Goal: Information Seeking & Learning: Learn about a topic

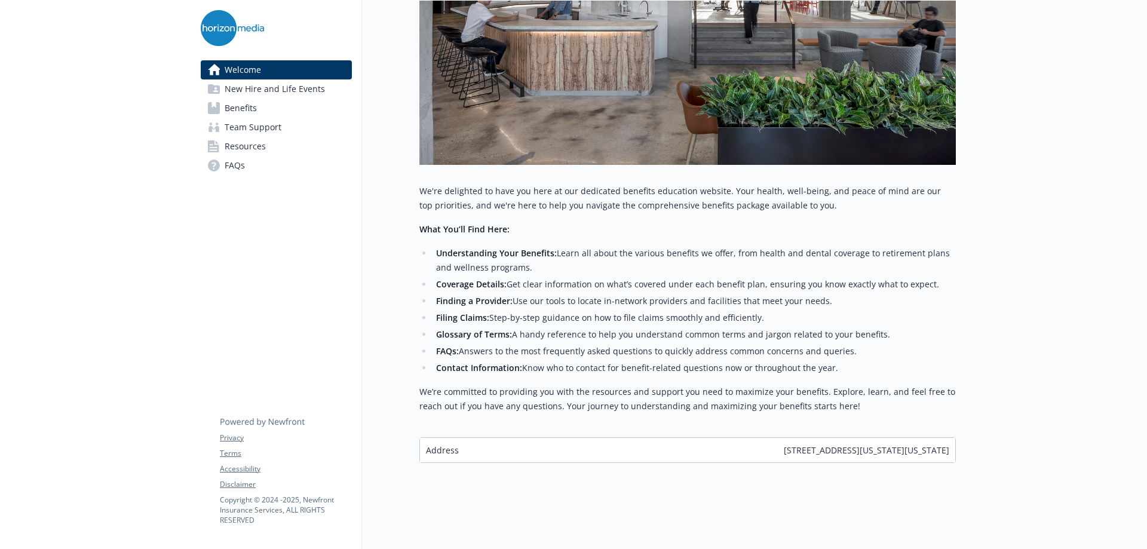
scroll to position [335, 0]
click at [253, 112] on span "Benefits" at bounding box center [241, 108] width 32 height 19
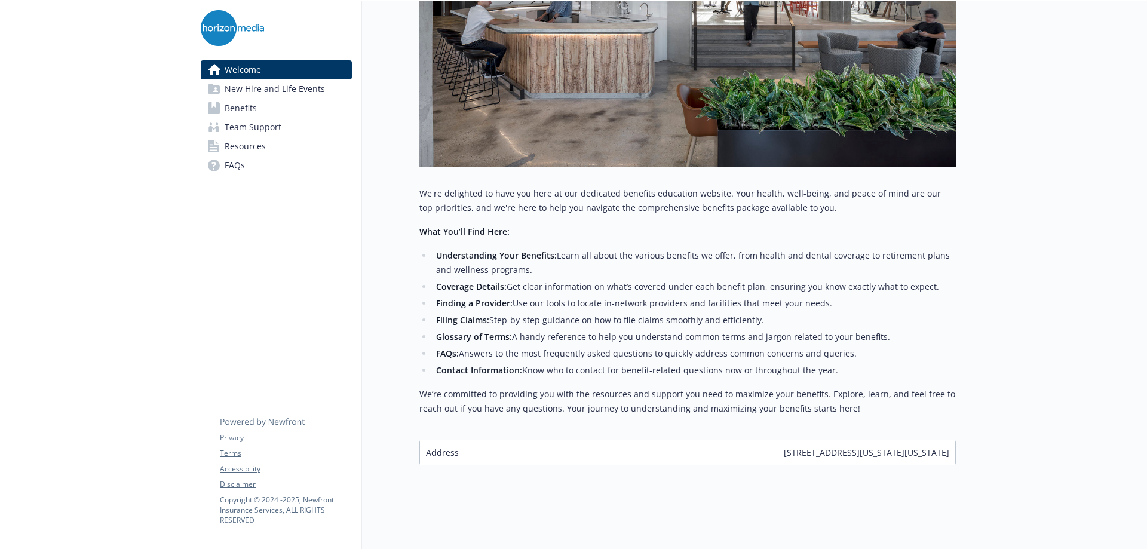
scroll to position [335, 0]
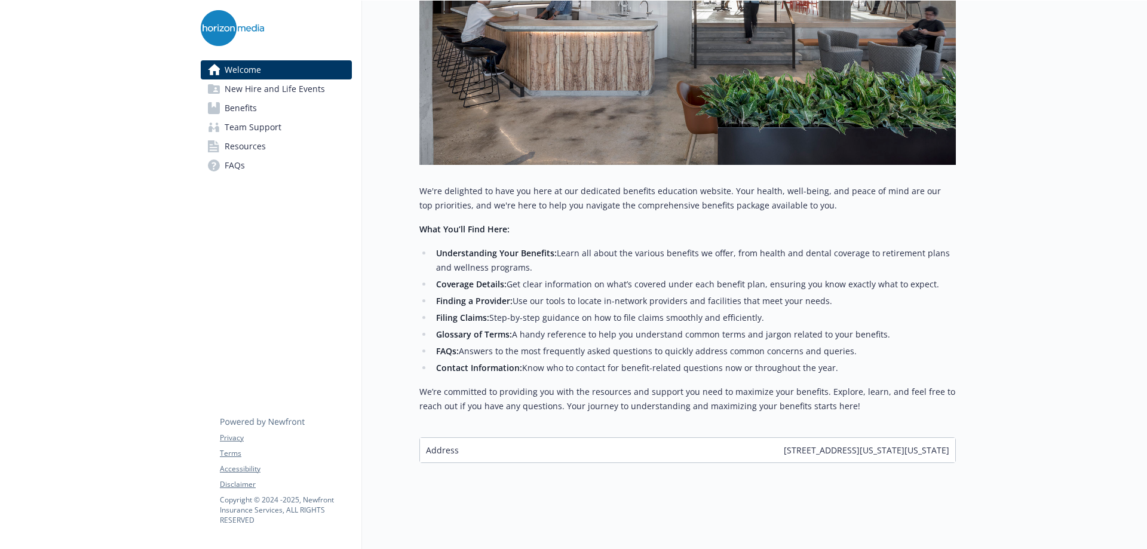
click at [260, 167] on link "FAQs" at bounding box center [276, 165] width 151 height 19
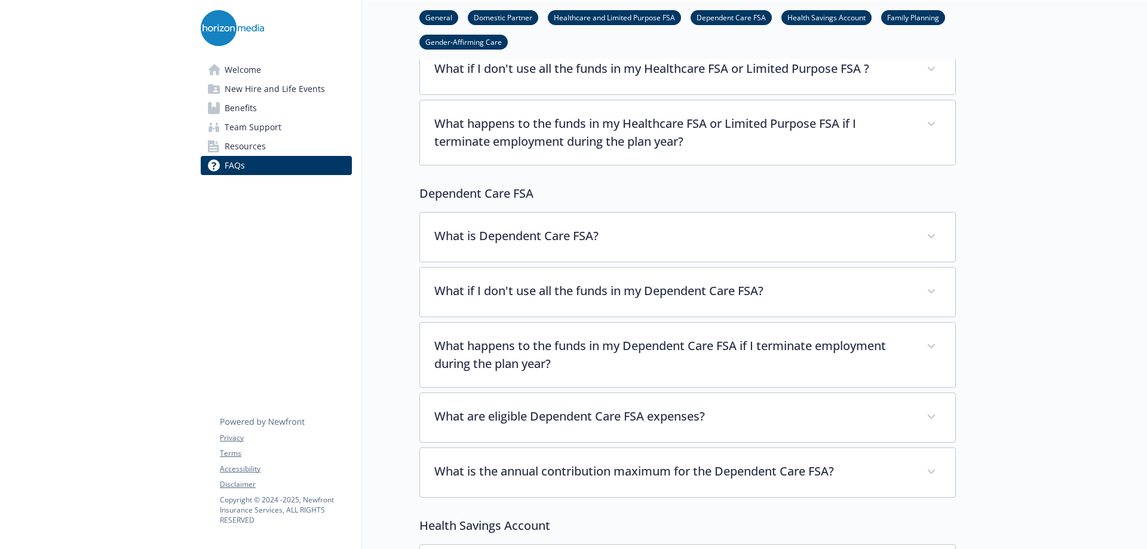
scroll to position [1003, 0]
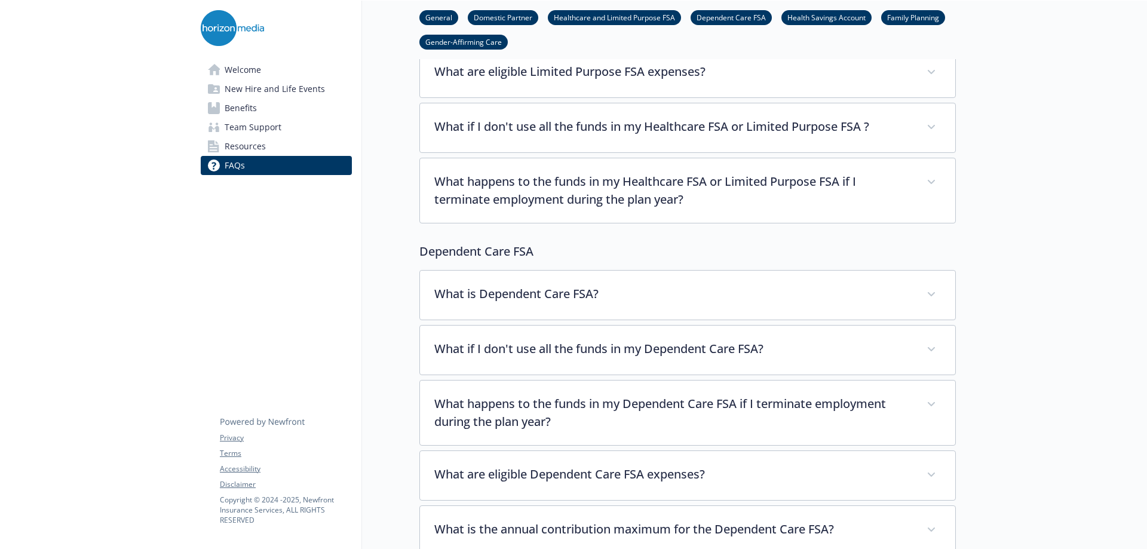
click at [312, 103] on link "Benefits" at bounding box center [276, 108] width 151 height 19
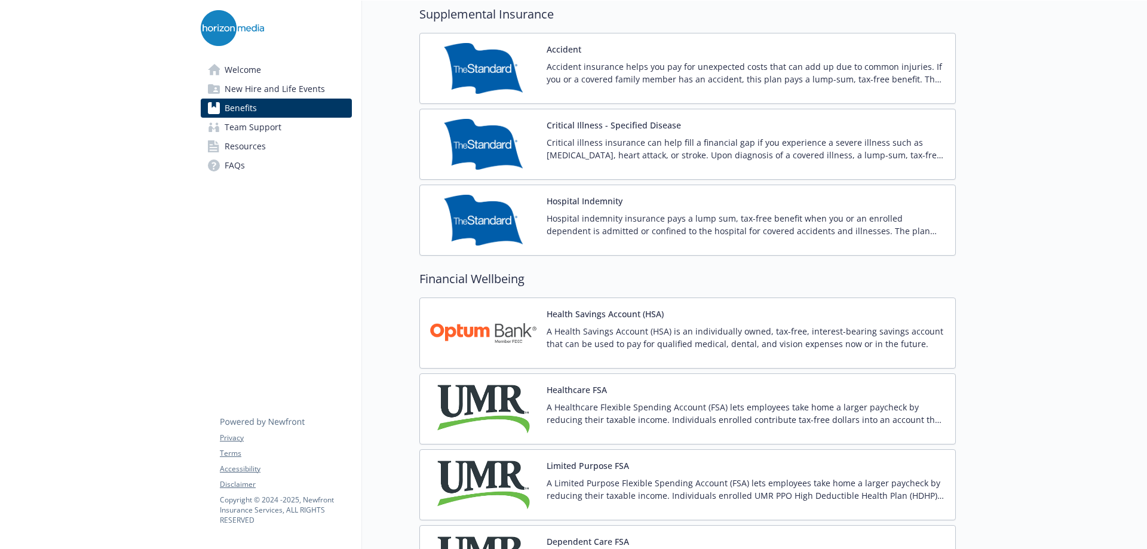
click at [320, 91] on span "New Hire and Life Events" at bounding box center [275, 88] width 100 height 19
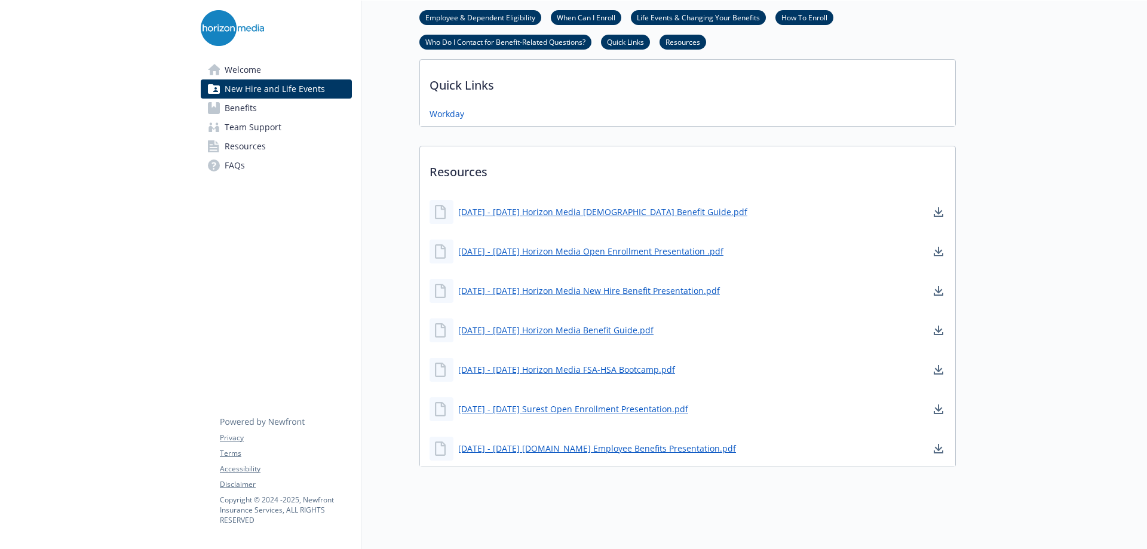
scroll to position [701, 0]
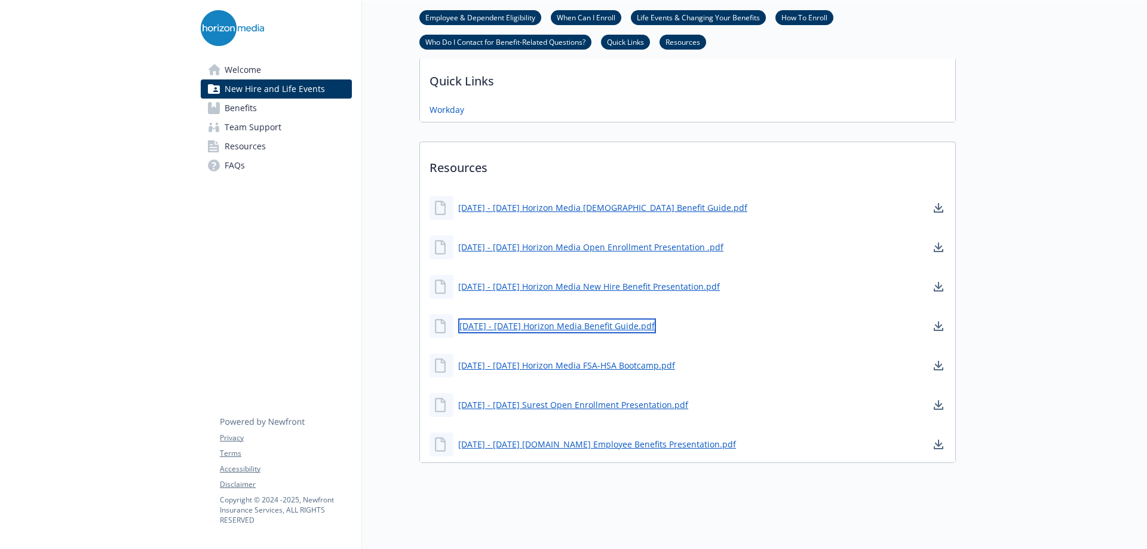
click at [606, 318] on link "[DATE] - [DATE] Horizon Media Benefit Guide.pdf" at bounding box center [557, 325] width 198 height 15
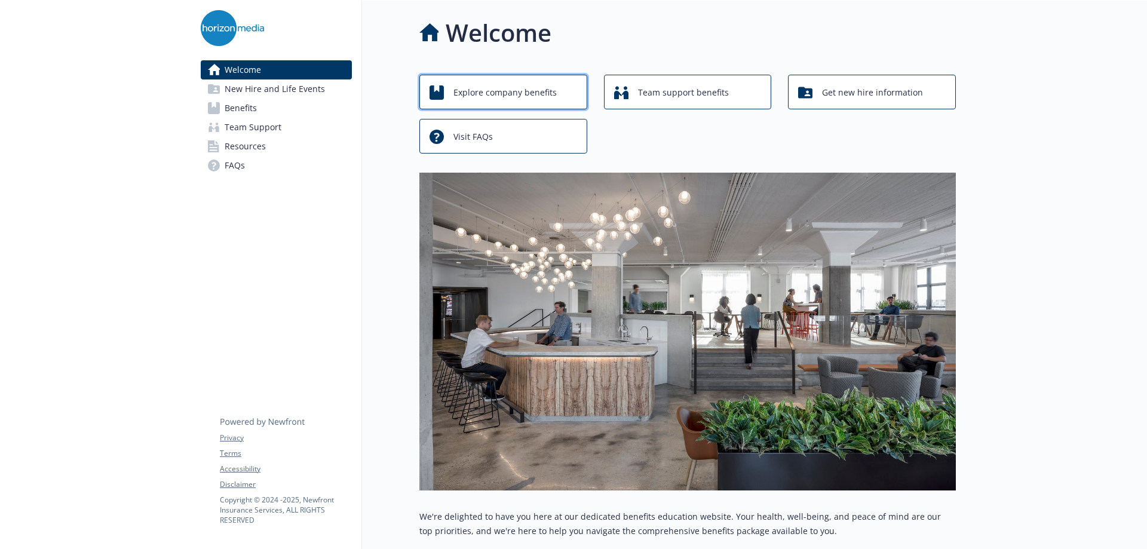
click at [483, 96] on span "Explore company benefits" at bounding box center [504, 92] width 103 height 23
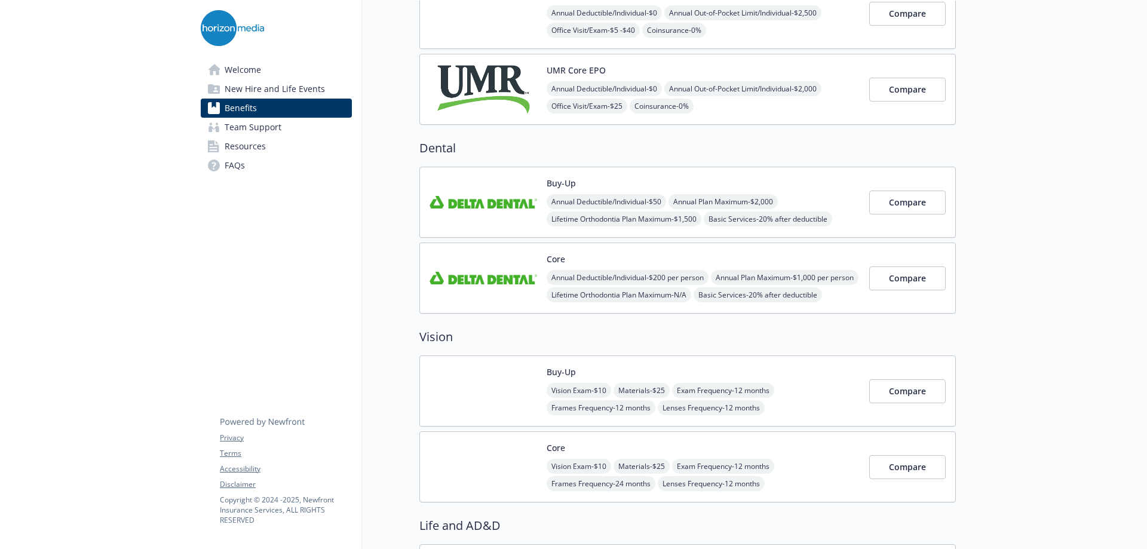
scroll to position [179, 0]
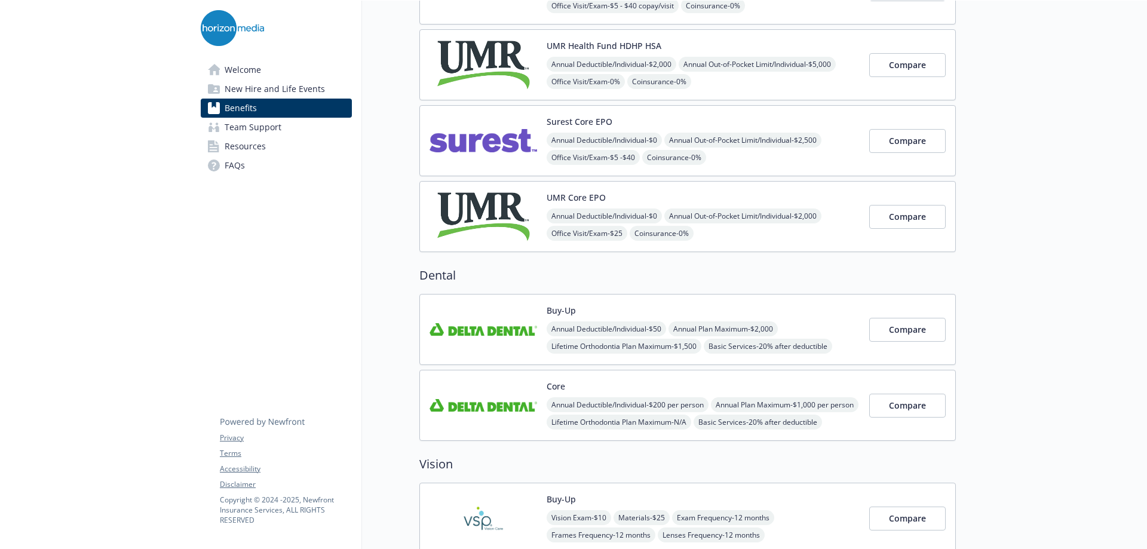
click at [553, 121] on button "Surest Core EPO" at bounding box center [580, 121] width 66 height 13
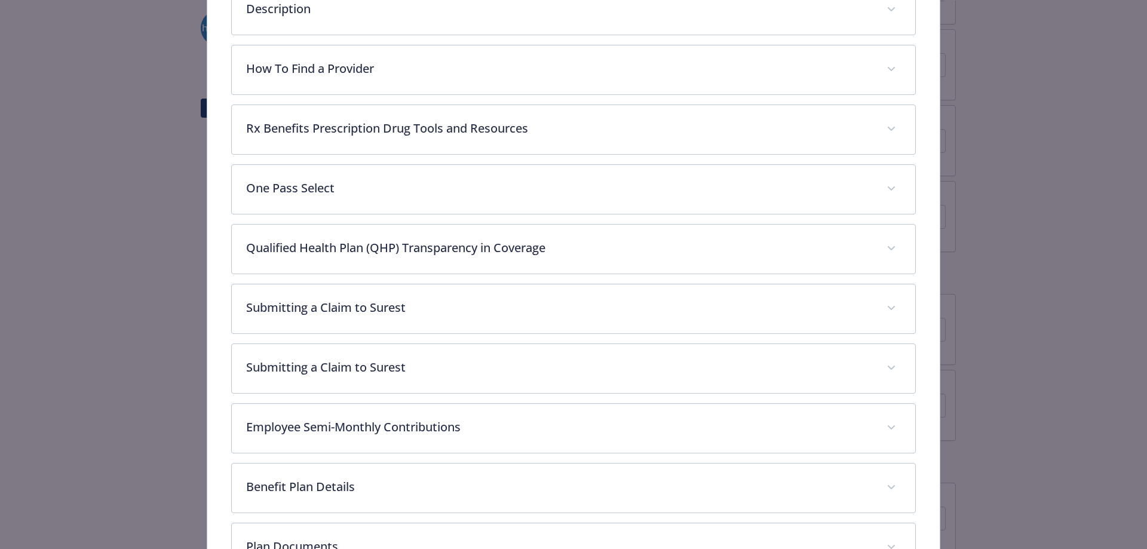
scroll to position [603, 0]
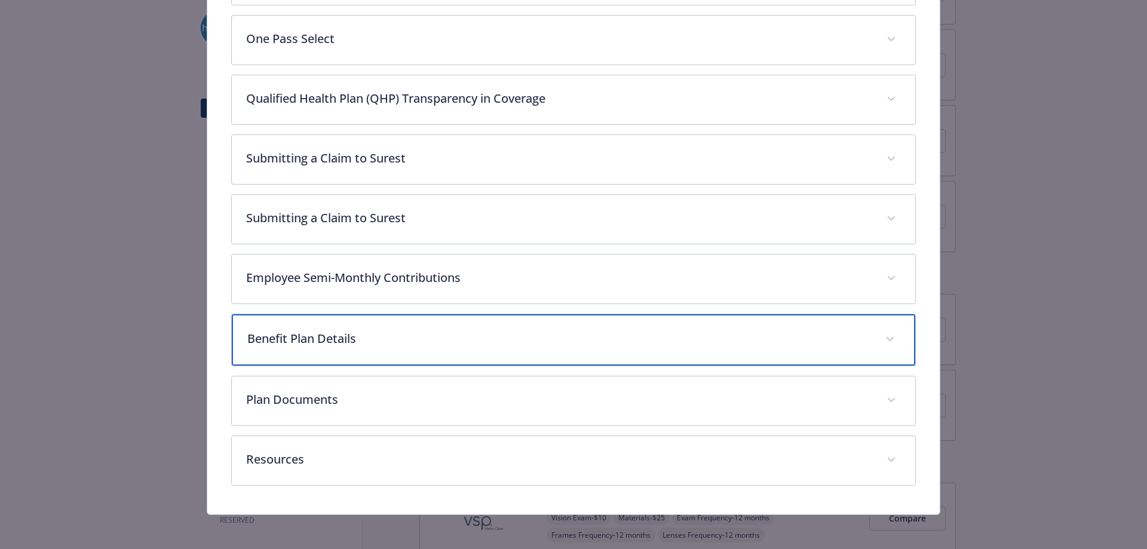
click at [413, 321] on div "Benefit Plan Details" at bounding box center [574, 339] width 684 height 51
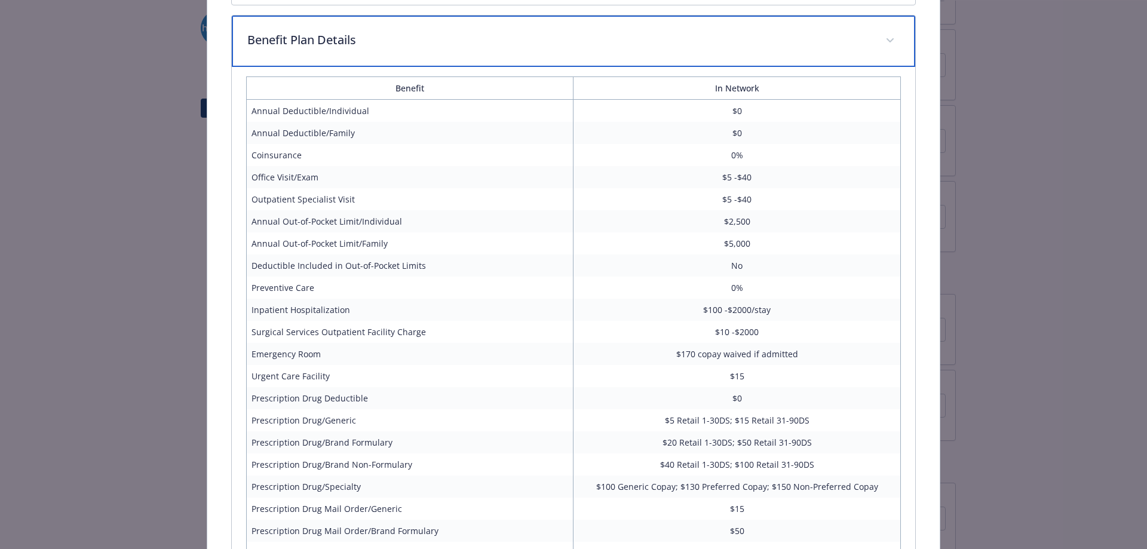
scroll to position [1172, 0]
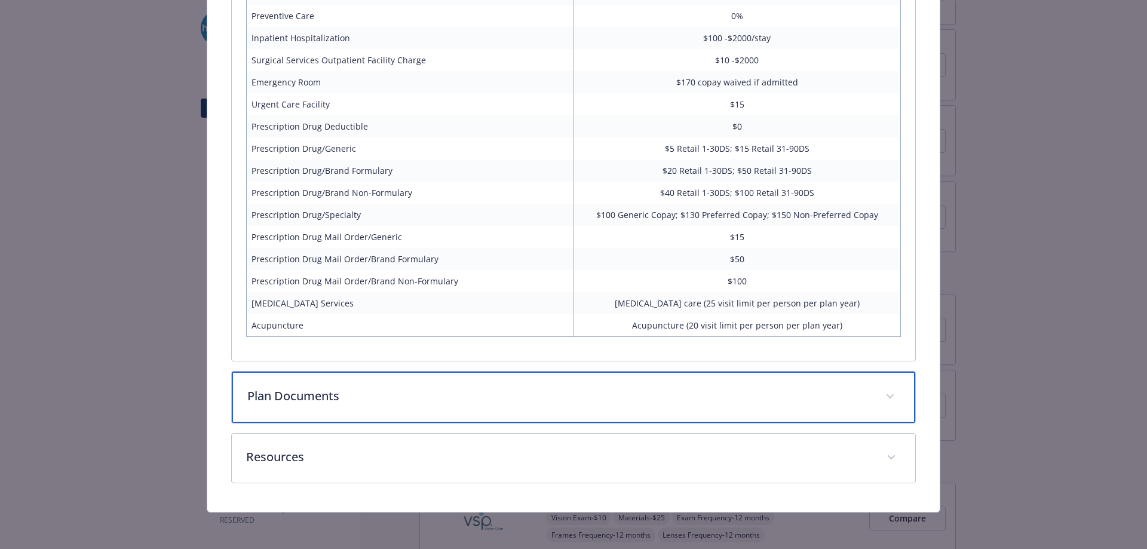
click at [414, 392] on p "Plan Documents" at bounding box center [559, 396] width 624 height 18
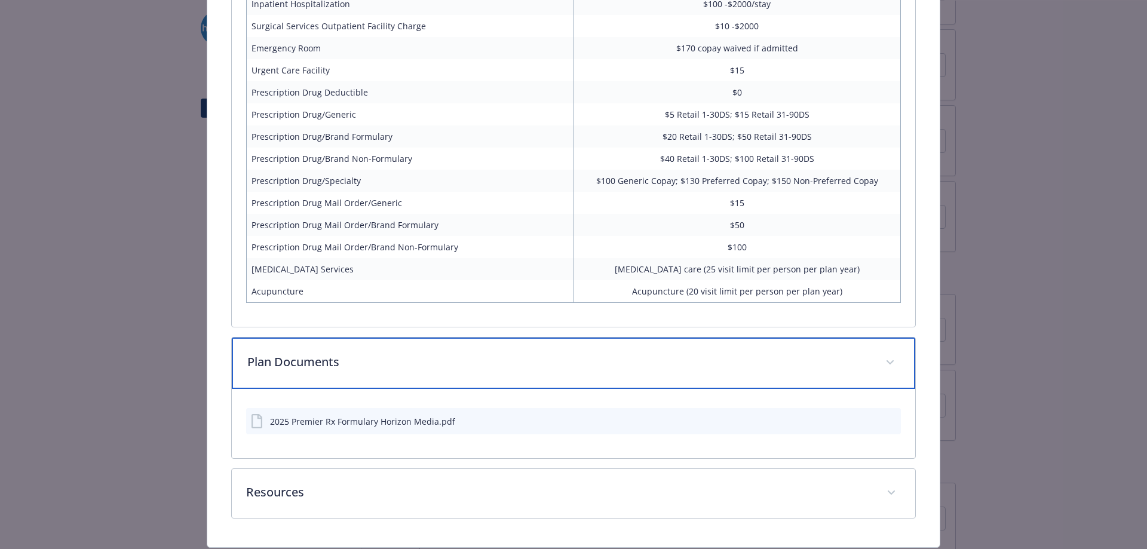
scroll to position [1241, 0]
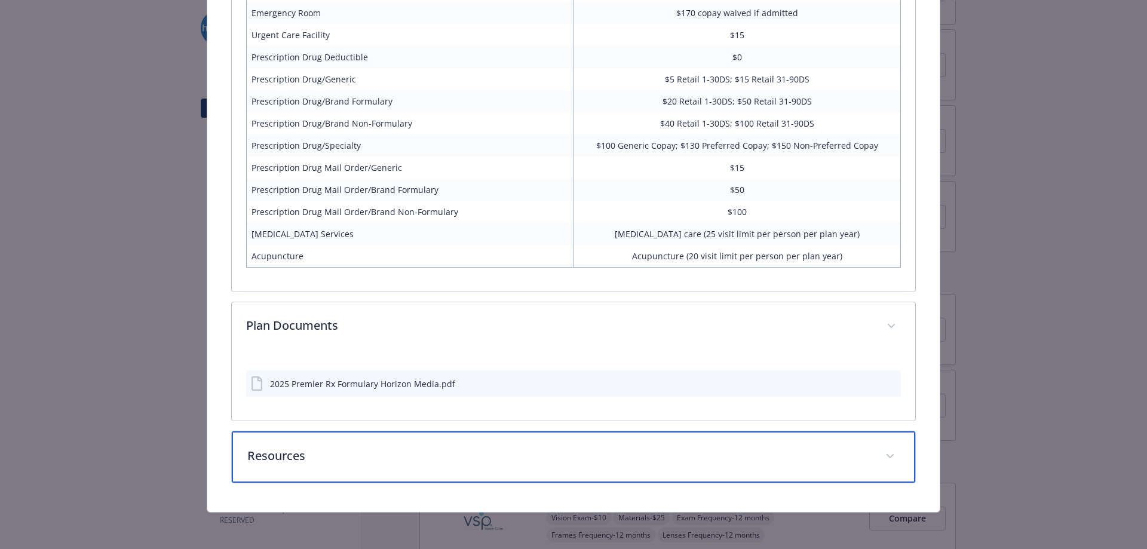
click at [342, 465] on div "Resources" at bounding box center [574, 456] width 684 height 51
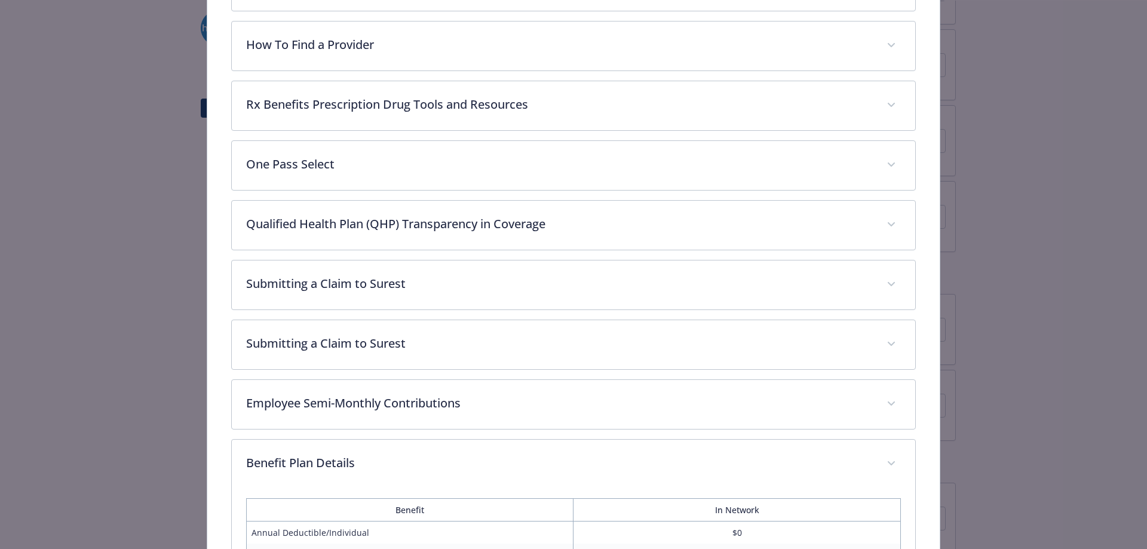
scroll to position [0, 0]
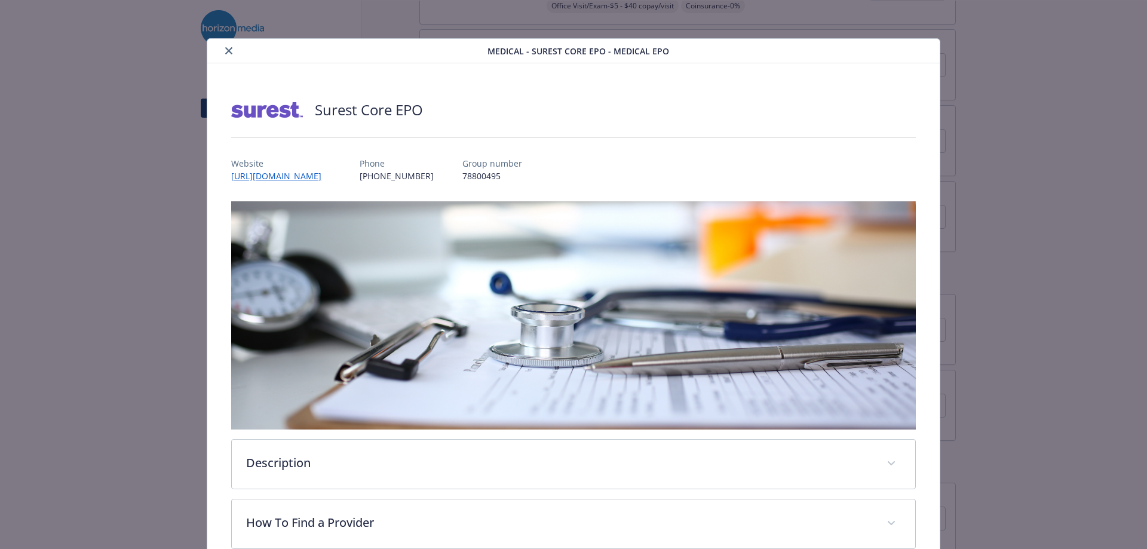
click at [222, 54] on button "close" at bounding box center [229, 51] width 14 height 14
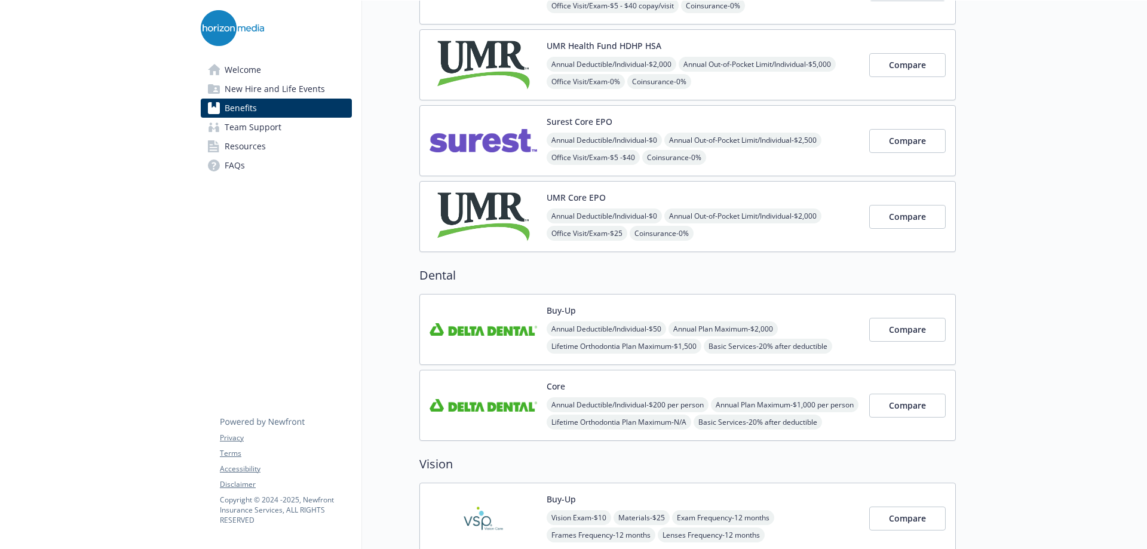
click at [254, 149] on span "Resources" at bounding box center [245, 146] width 41 height 19
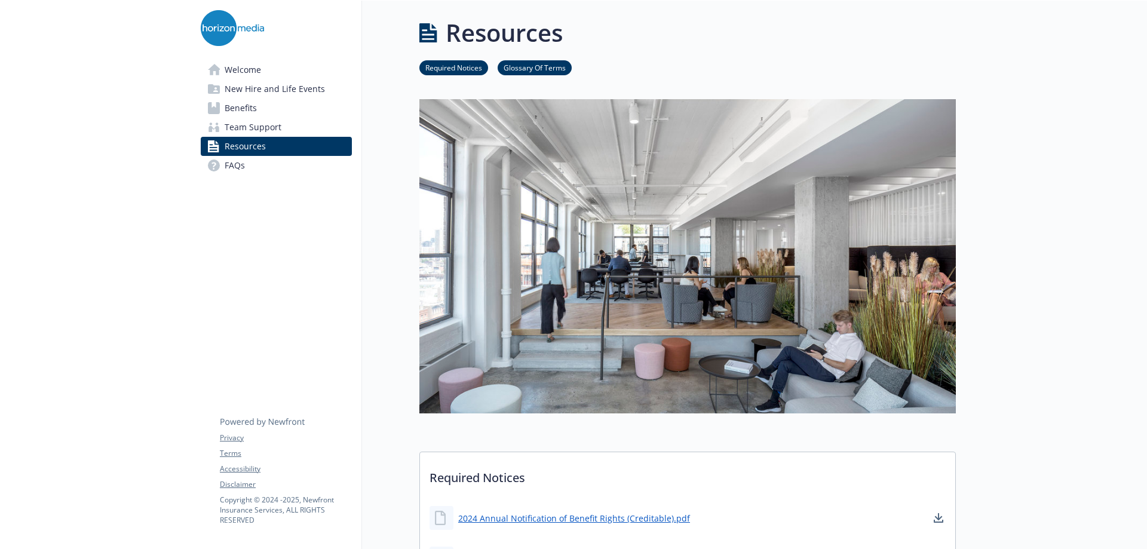
click at [239, 65] on span "Welcome" at bounding box center [243, 69] width 36 height 19
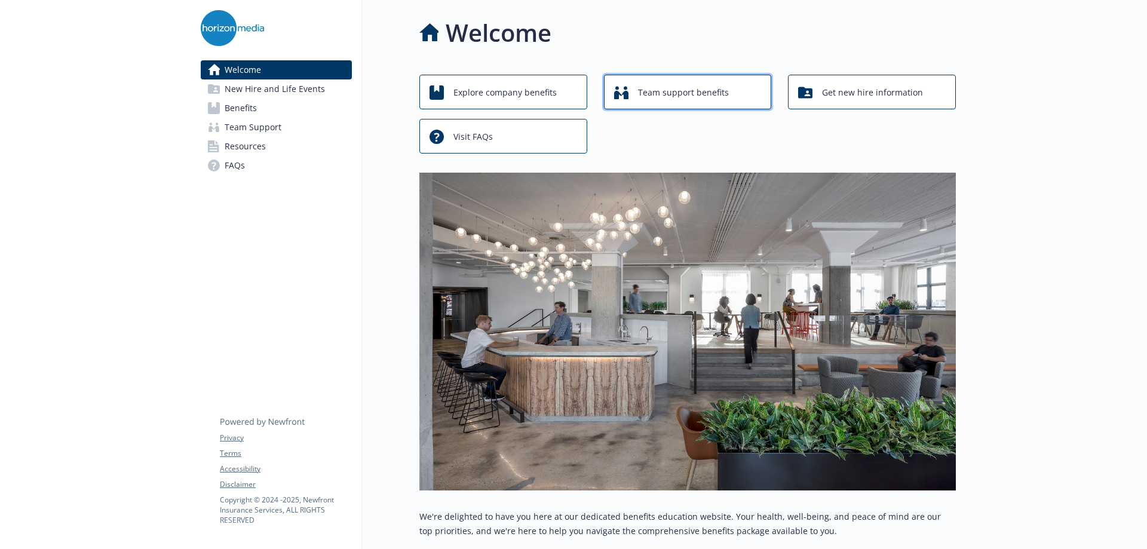
click at [689, 101] on span "Team support benefits" at bounding box center [683, 92] width 91 height 23
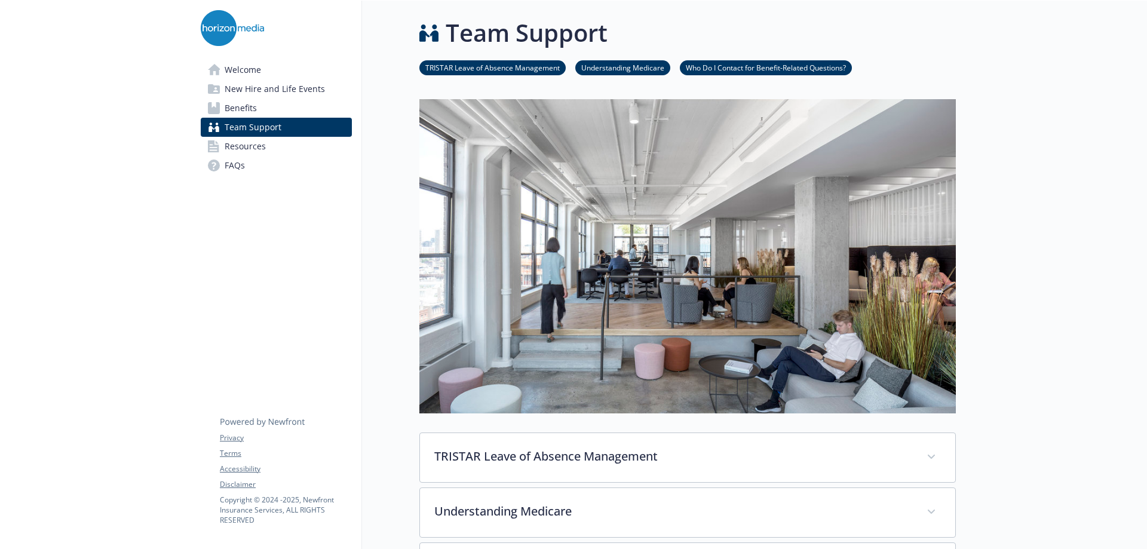
click at [244, 65] on span "Welcome" at bounding box center [243, 69] width 36 height 19
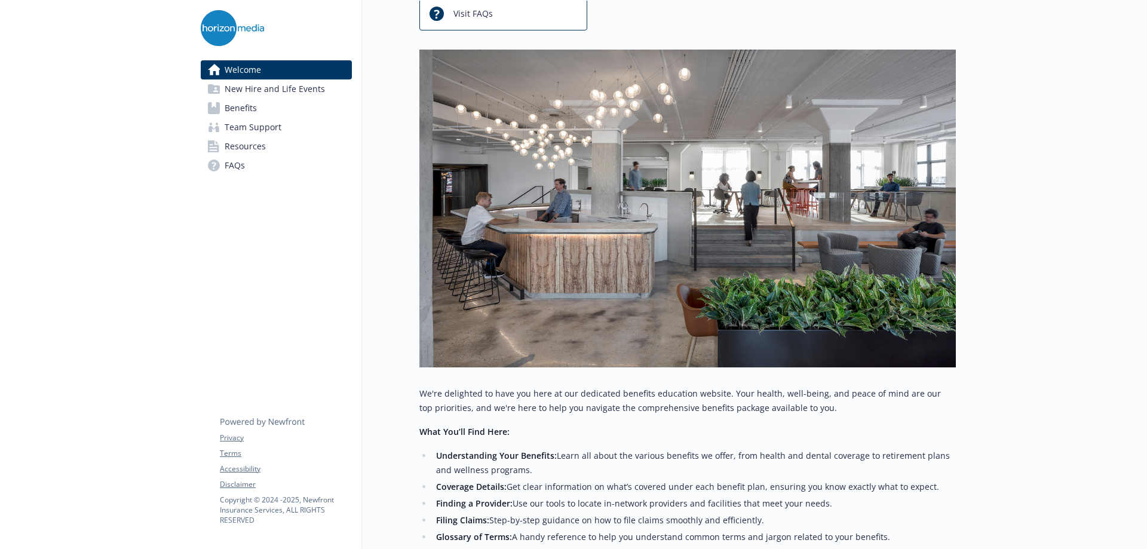
scroll to position [36, 0]
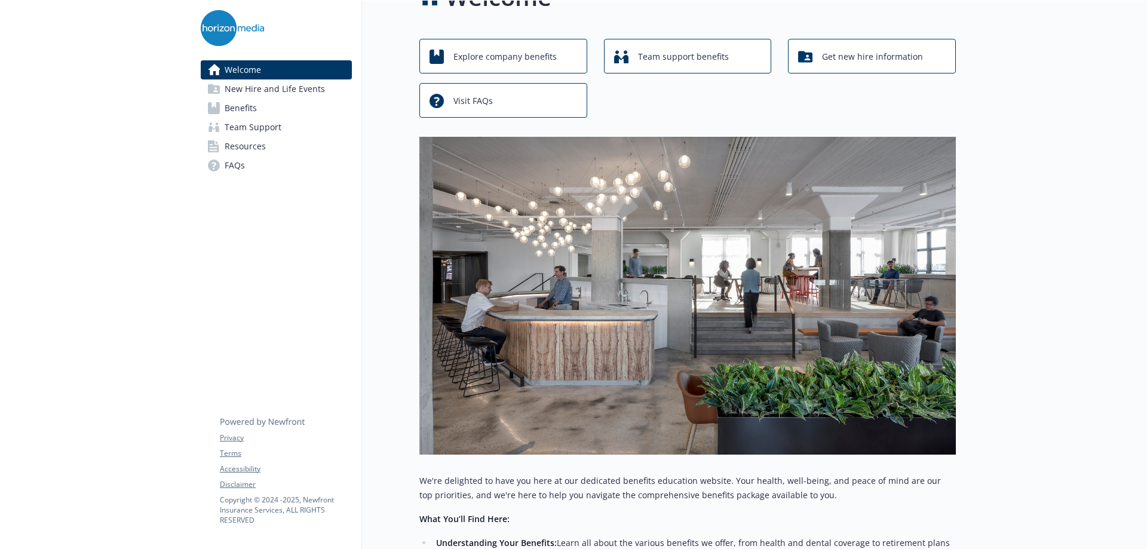
click at [238, 30] on img at bounding box center [232, 28] width 63 height 36
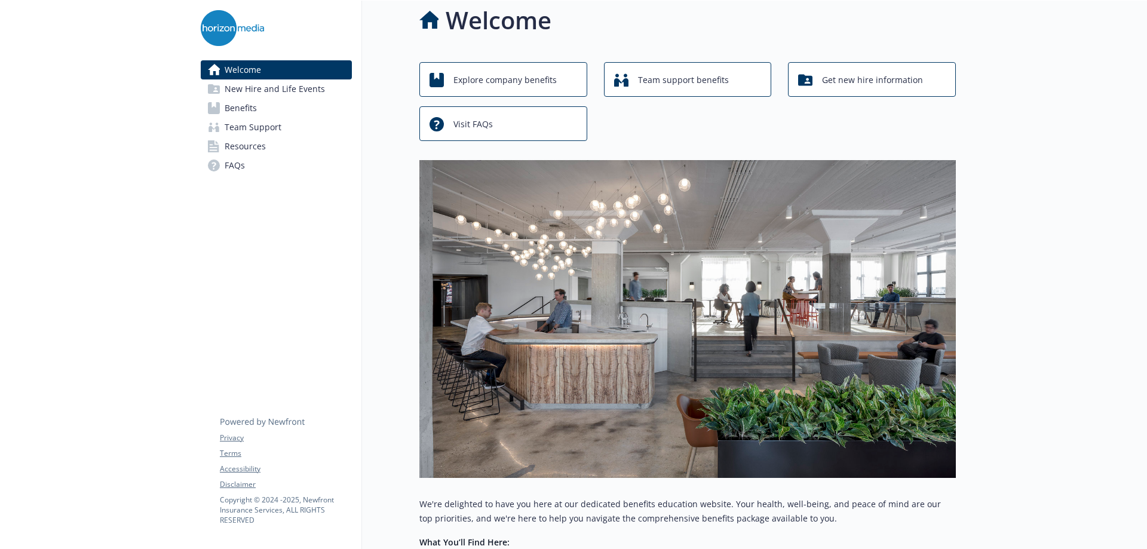
scroll to position [0, 0]
